Goal: Task Accomplishment & Management: Check status

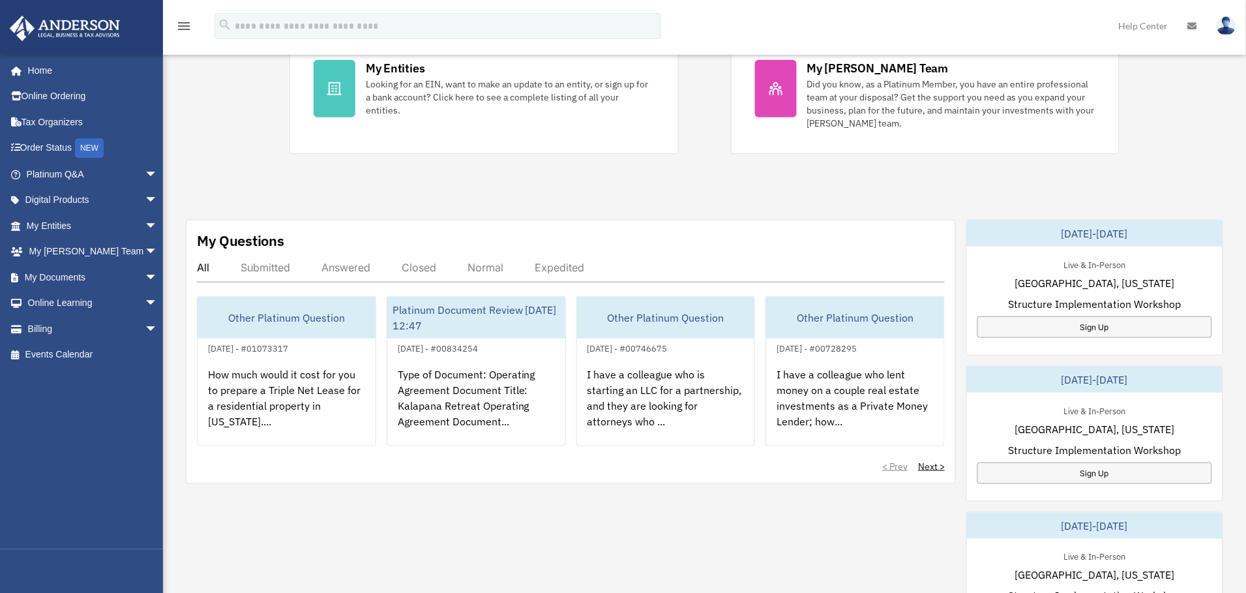
scroll to position [293, 0]
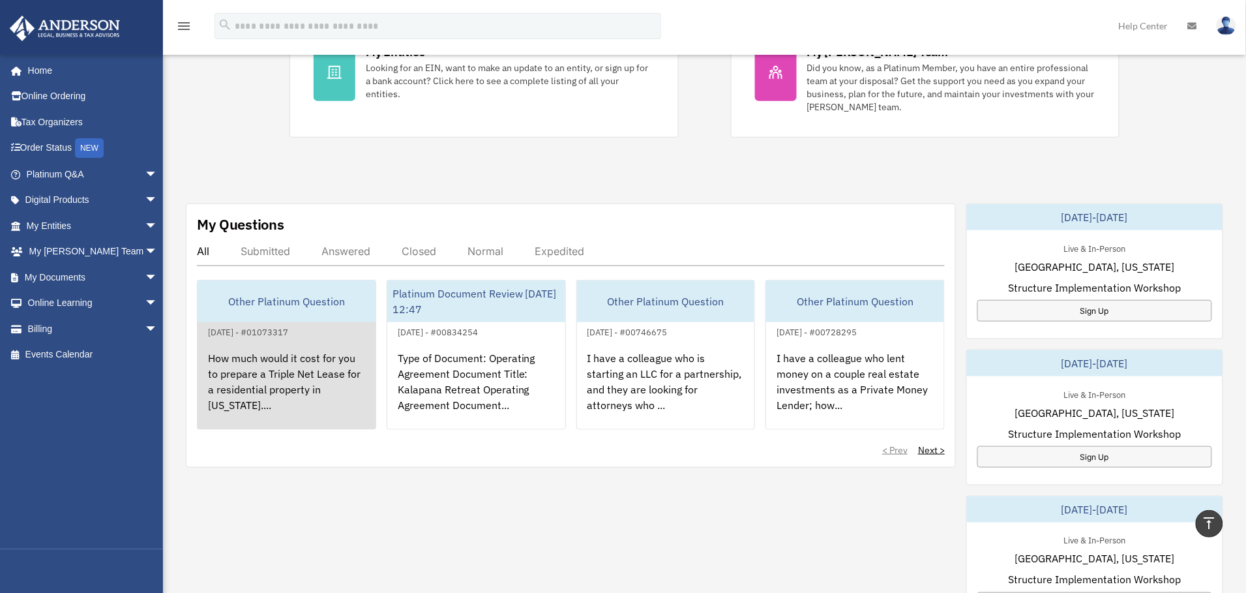
click at [279, 371] on div "How much would it cost for you to prepare a Triple Net Lease for a residential …" at bounding box center [287, 391] width 178 height 102
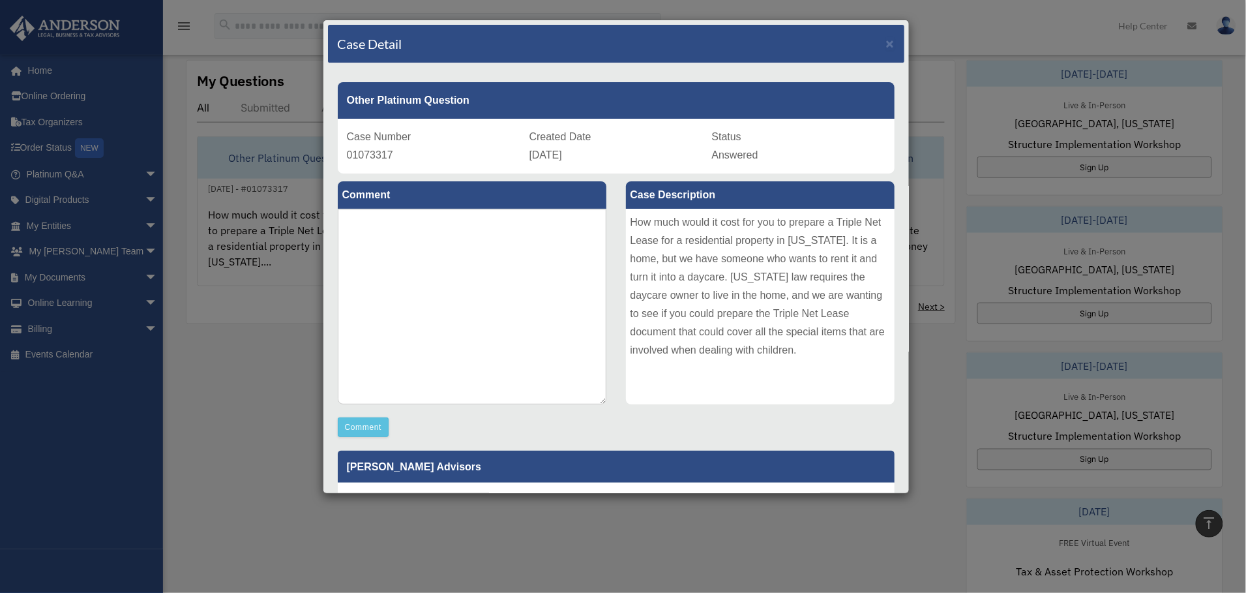
scroll to position [391, 0]
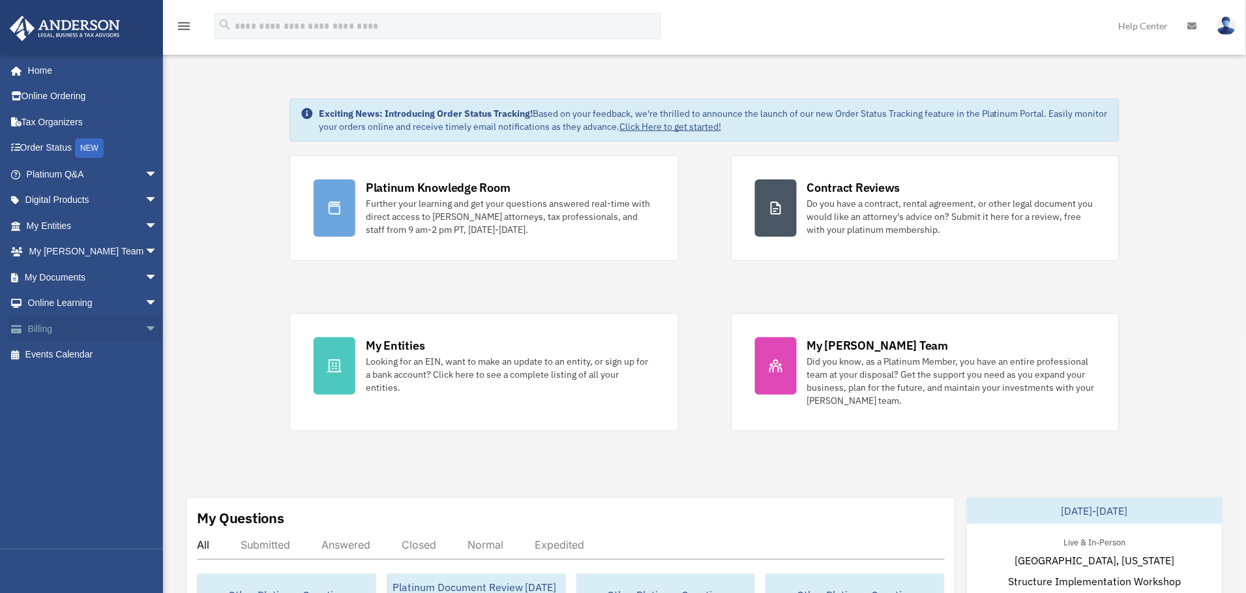
click at [145, 324] on span "arrow_drop_down" at bounding box center [158, 329] width 26 height 27
click at [66, 354] on link "$ Open Invoices" at bounding box center [97, 355] width 159 height 27
